Goal: Task Accomplishment & Management: Use online tool/utility

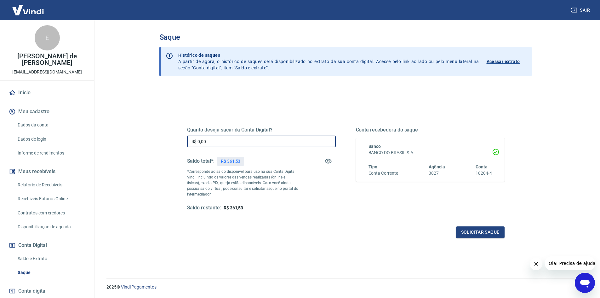
click at [224, 145] on input "R$ 0,00" at bounding box center [261, 141] width 149 height 12
type input "R$ 361,53"
click at [474, 231] on button "Solicitar saque" at bounding box center [480, 232] width 48 height 12
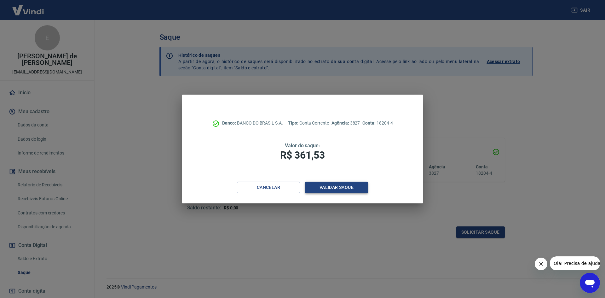
click at [341, 184] on button "Validar saque" at bounding box center [336, 187] width 63 height 12
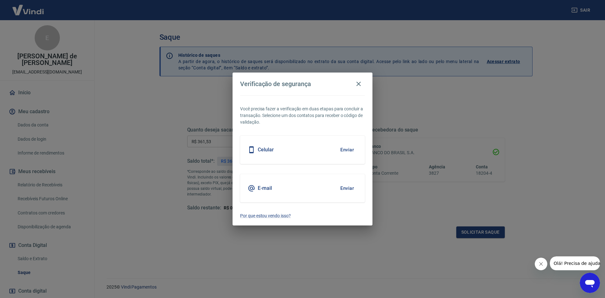
click at [339, 191] on button "Enviar" at bounding box center [347, 187] width 20 height 13
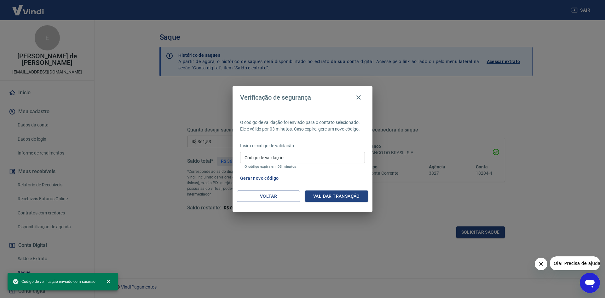
click at [344, 158] on input "Código de validação" at bounding box center [302, 157] width 125 height 12
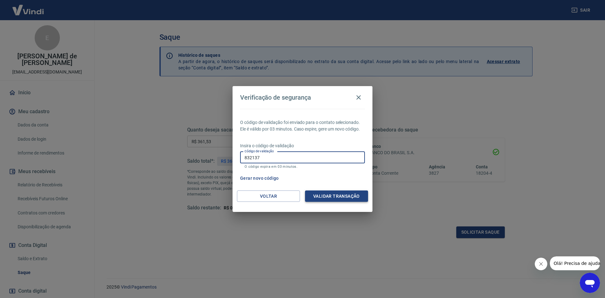
type input "832137"
click at [346, 196] on button "Validar transação" at bounding box center [336, 196] width 63 height 12
